Goal: Find specific fact

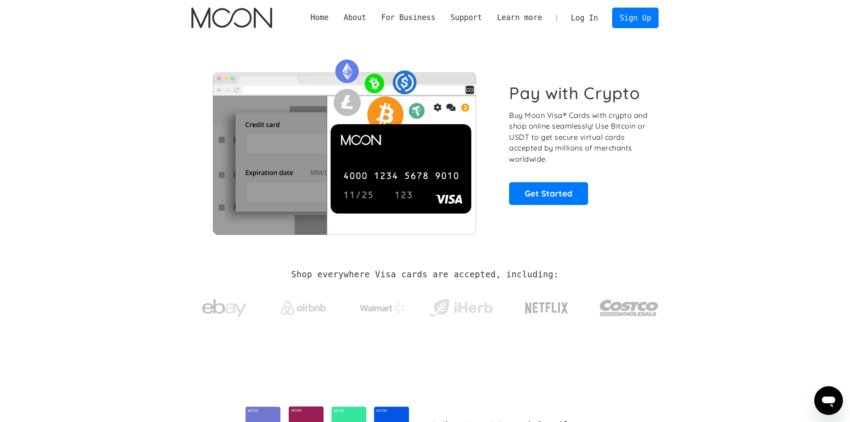
click at [595, 16] on link "Log In" at bounding box center [585, 18] width 42 height 20
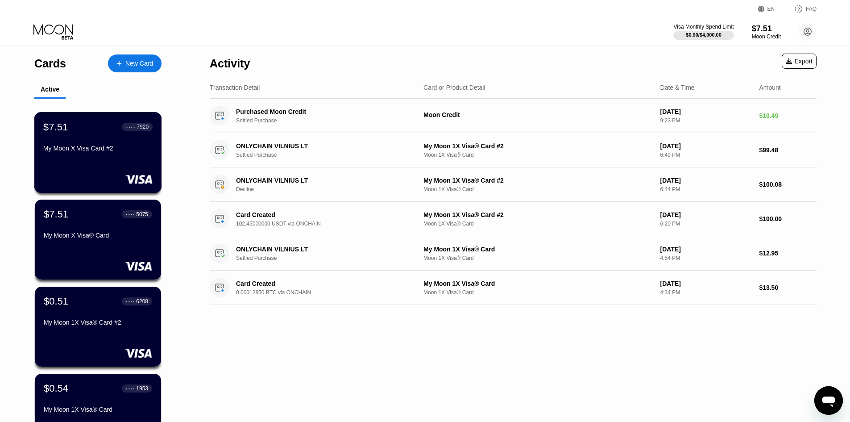
click at [96, 143] on div "$7.51 ● ● ● ● 7920 My Moon X Visa Card #2" at bounding box center [97, 138] width 109 height 34
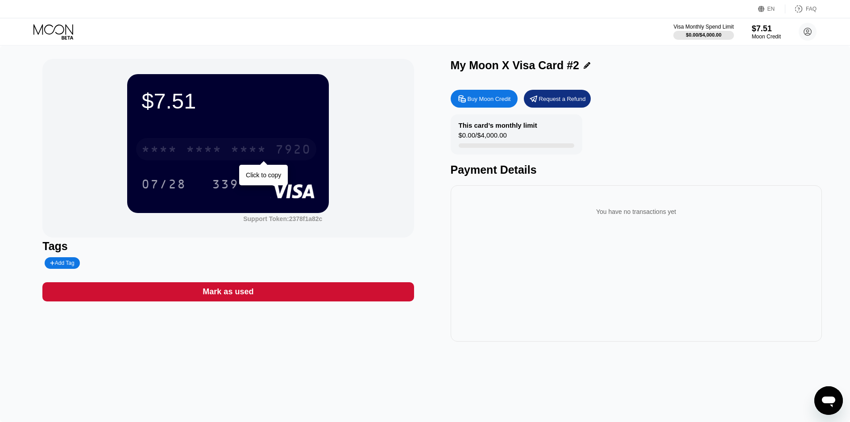
click at [249, 146] on div "* * * *" at bounding box center [249, 150] width 36 height 14
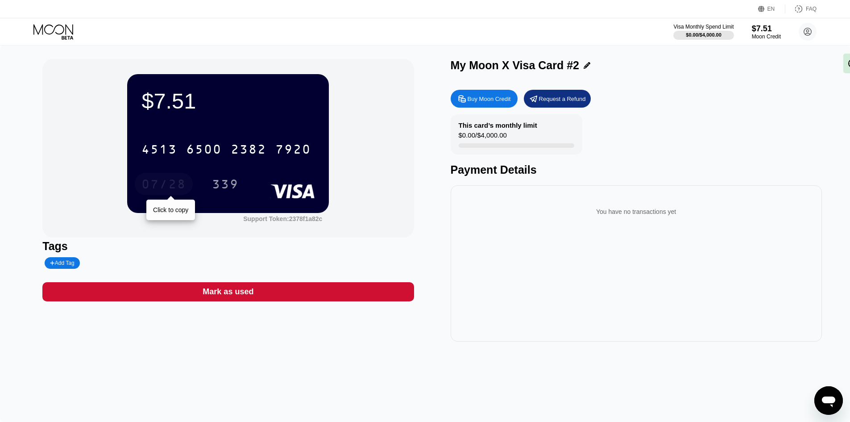
click at [173, 178] on div "07/28" at bounding box center [164, 184] width 58 height 22
